Goal: Task Accomplishment & Management: Use online tool/utility

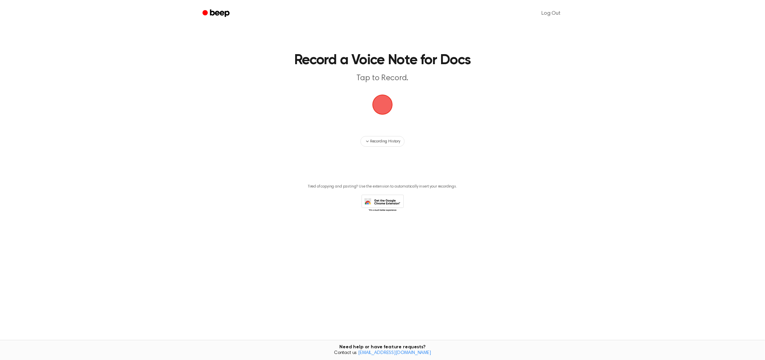
click at [228, 117] on main "Record a Voice Note for Docs Tap to Record. Recording History Tired of copying …" at bounding box center [382, 164] width 765 height 328
click at [371, 109] on span "button" at bounding box center [382, 104] width 23 height 23
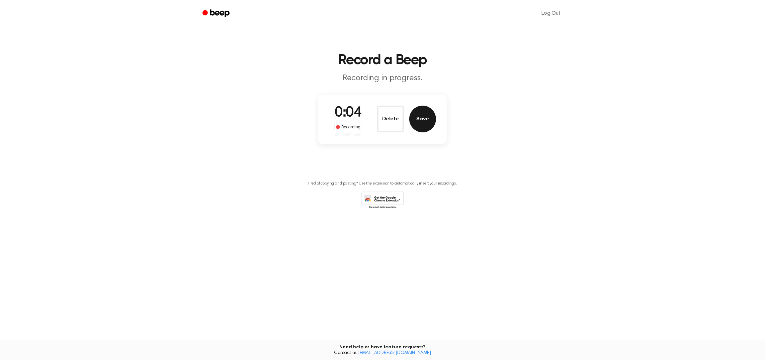
click at [423, 119] on button "Save" at bounding box center [422, 119] width 27 height 27
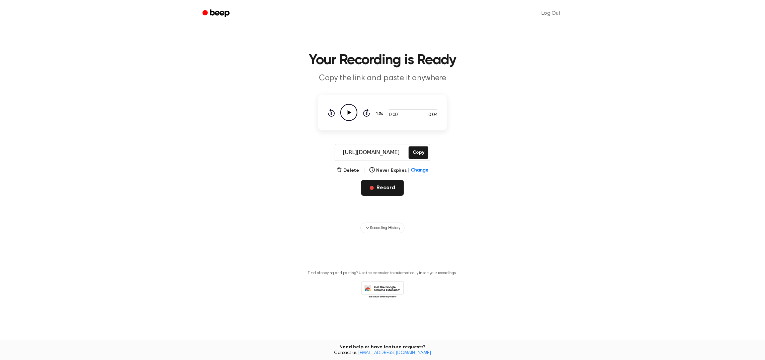
click at [395, 194] on button "Record" at bounding box center [382, 188] width 42 height 16
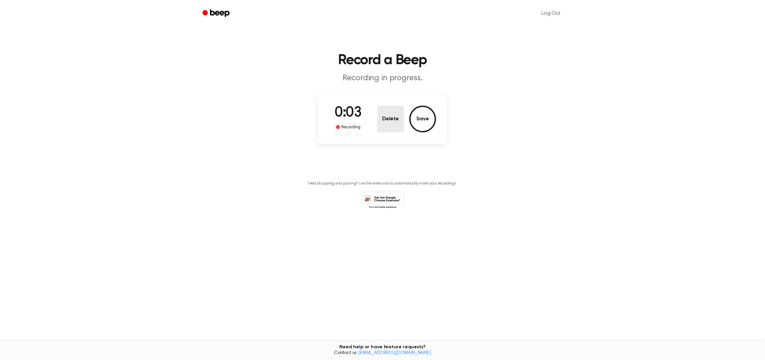
click at [391, 118] on button "Delete" at bounding box center [390, 119] width 27 height 27
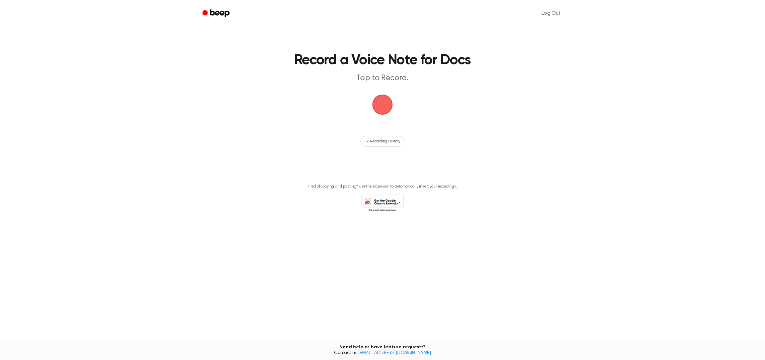
click at [387, 109] on span "button" at bounding box center [382, 104] width 19 height 19
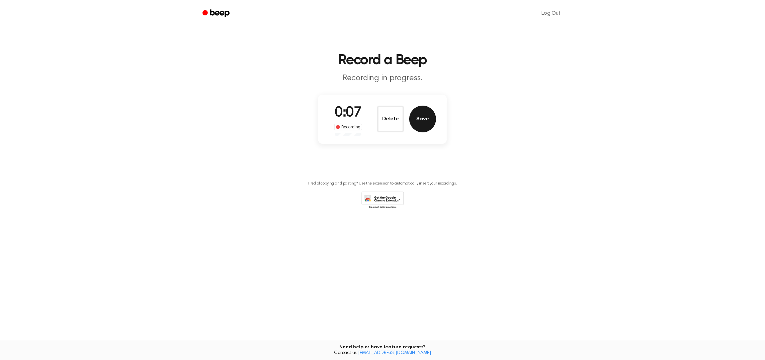
click at [422, 122] on button "Save" at bounding box center [422, 119] width 27 height 27
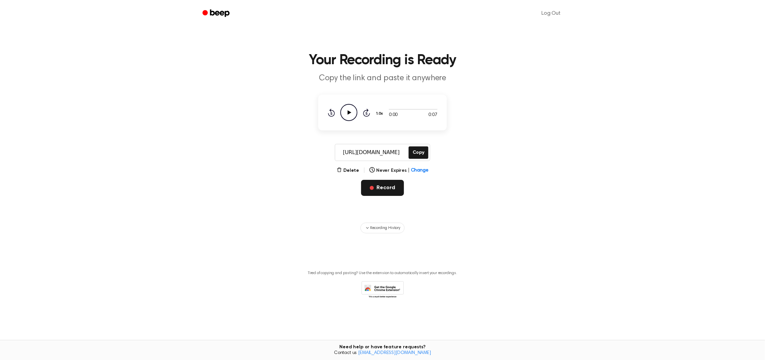
click at [380, 193] on button "Record" at bounding box center [382, 188] width 42 height 16
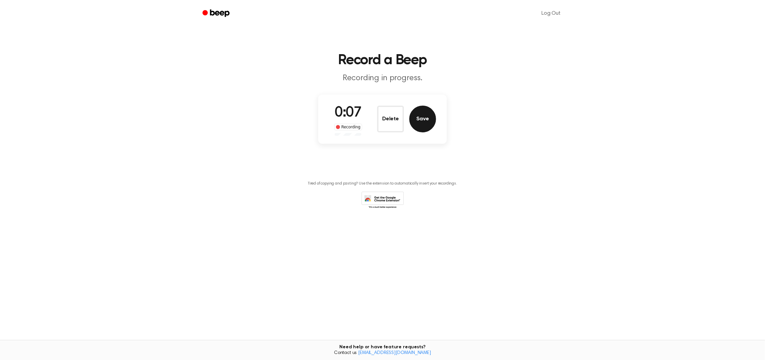
click at [418, 124] on button "Save" at bounding box center [422, 119] width 27 height 27
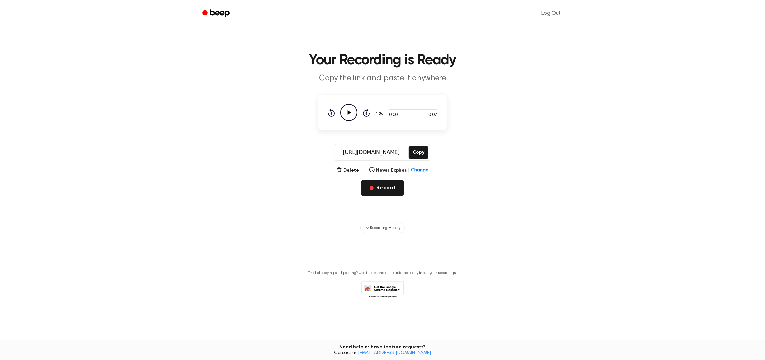
click at [390, 188] on button "Record" at bounding box center [382, 188] width 42 height 16
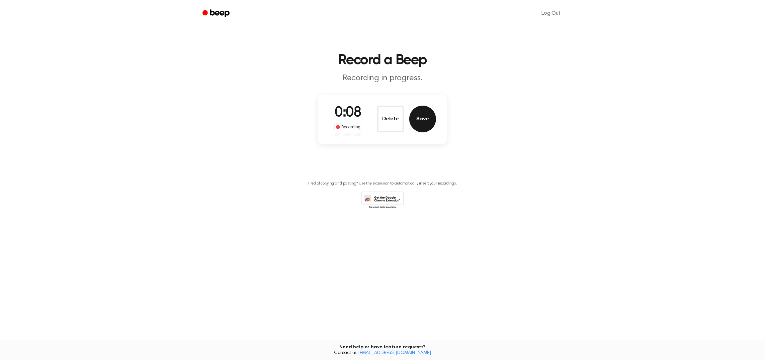
click at [419, 120] on button "Save" at bounding box center [422, 119] width 27 height 27
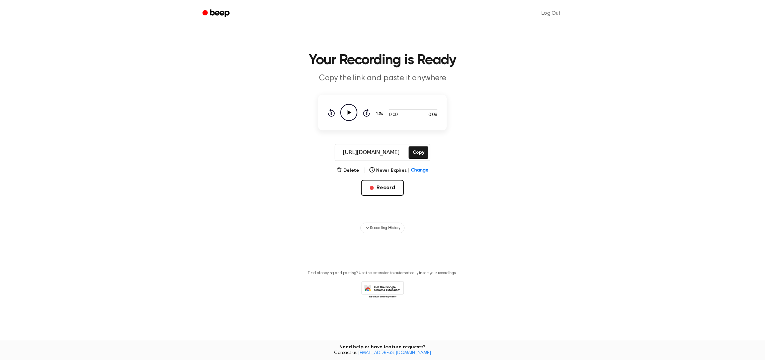
click at [553, 61] on h1 "Your Recording is Ready" at bounding box center [382, 61] width 343 height 14
drag, startPoint x: 71, startPoint y: 37, endPoint x: 220, endPoint y: 25, distance: 149.3
click at [82, 34] on main "Your Recording is Ready Copy the link and paste it anywhere 0:00 0:08 1.0x Rewi…" at bounding box center [382, 164] width 765 height 328
click at [222, 15] on icon "Beep" at bounding box center [219, 12] width 19 height 7
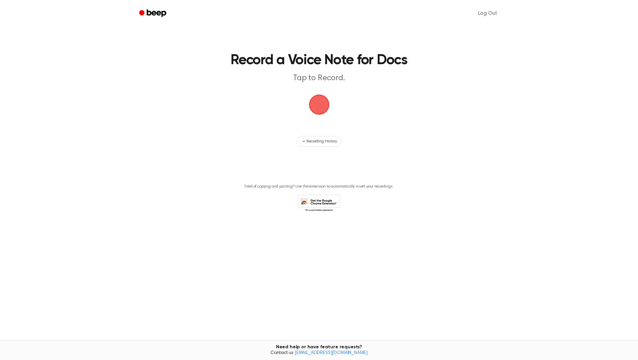
click at [518, 84] on header "Record a Voice Note for Docs Tap to Record." at bounding box center [319, 69] width 494 height 30
